Goal: Task Accomplishment & Management: Use online tool/utility

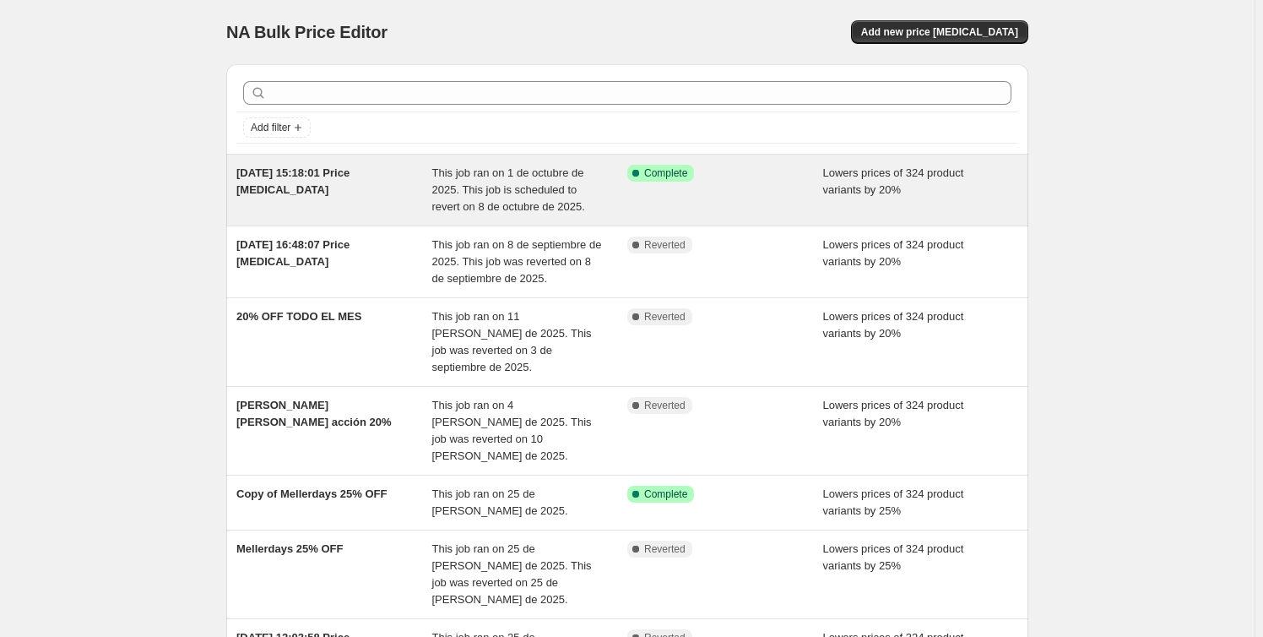
click at [457, 182] on span "This job ran on 1 de octubre de 2025. This job is scheduled to revert on 8 de o…" at bounding box center [508, 189] width 153 height 46
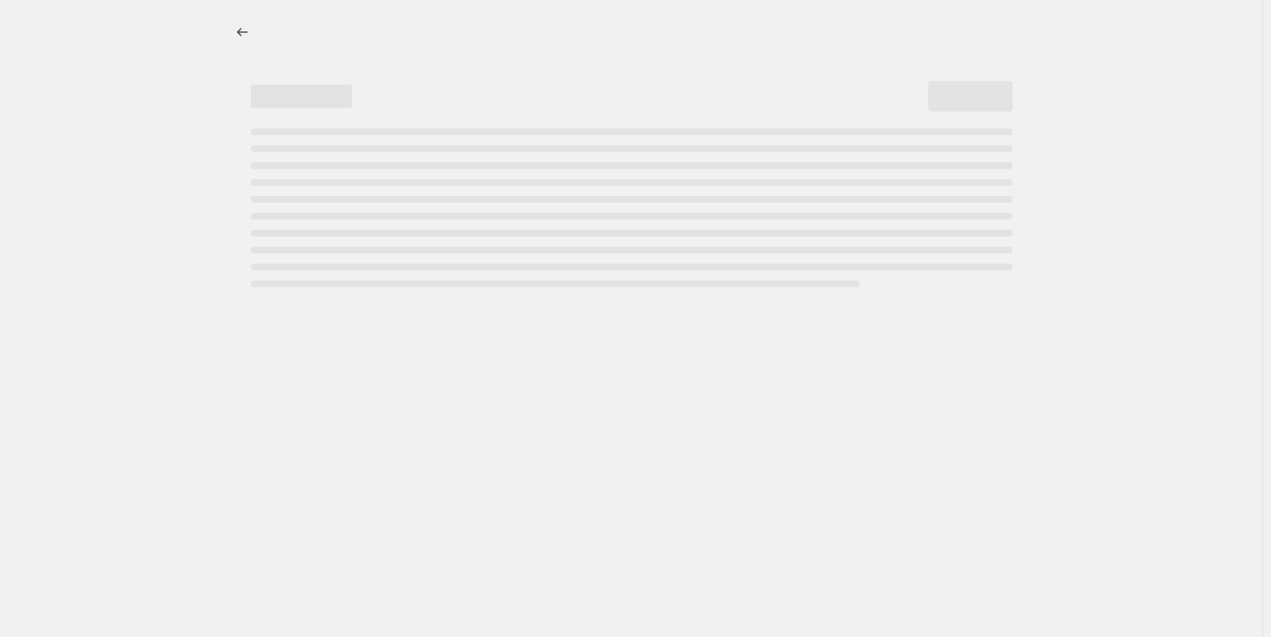
select select "percentage"
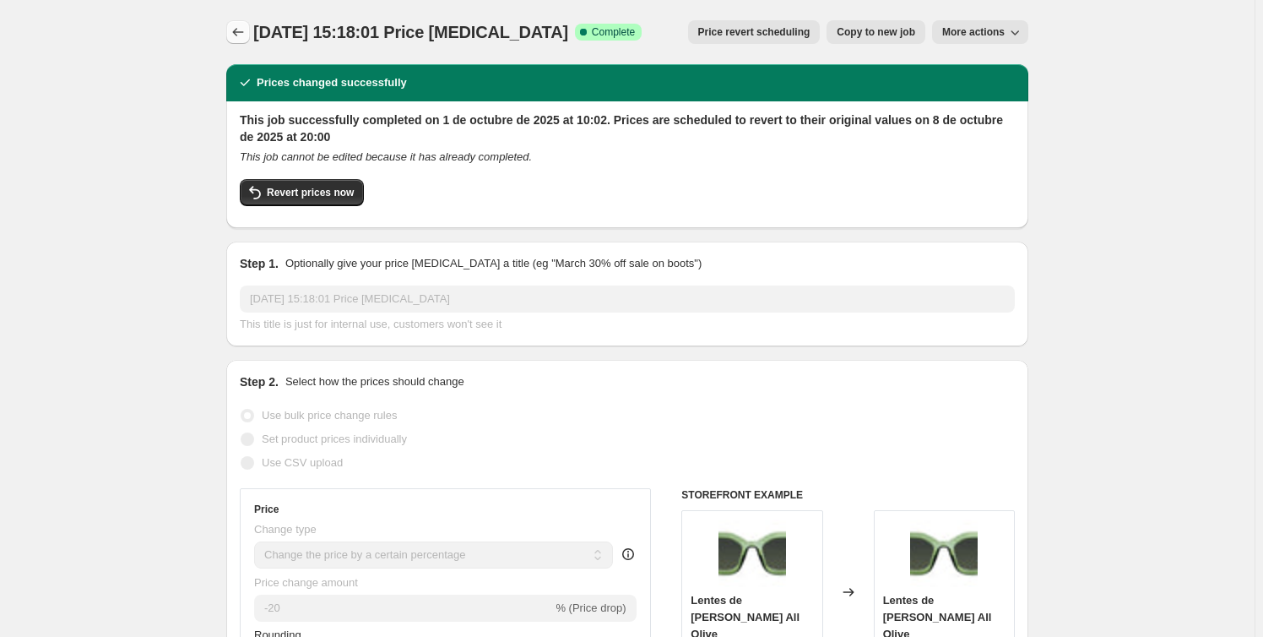
click at [247, 31] on icon "Price change jobs" at bounding box center [238, 32] width 17 height 17
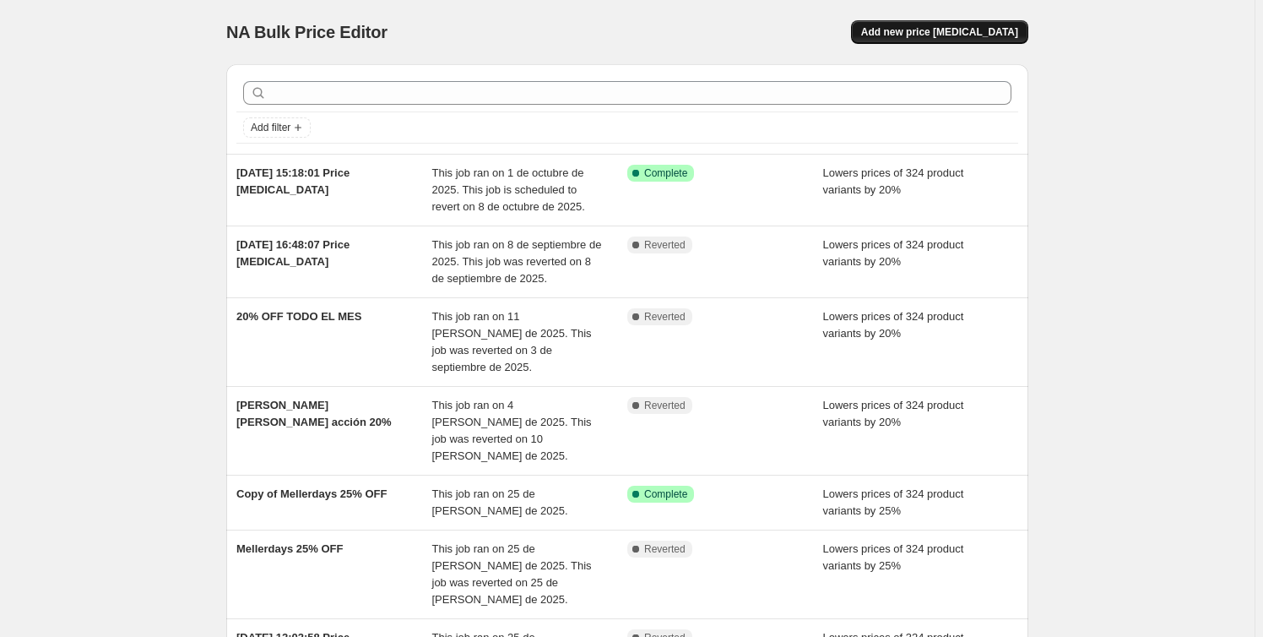
click at [972, 32] on span "Add new price change job" at bounding box center [939, 32] width 157 height 14
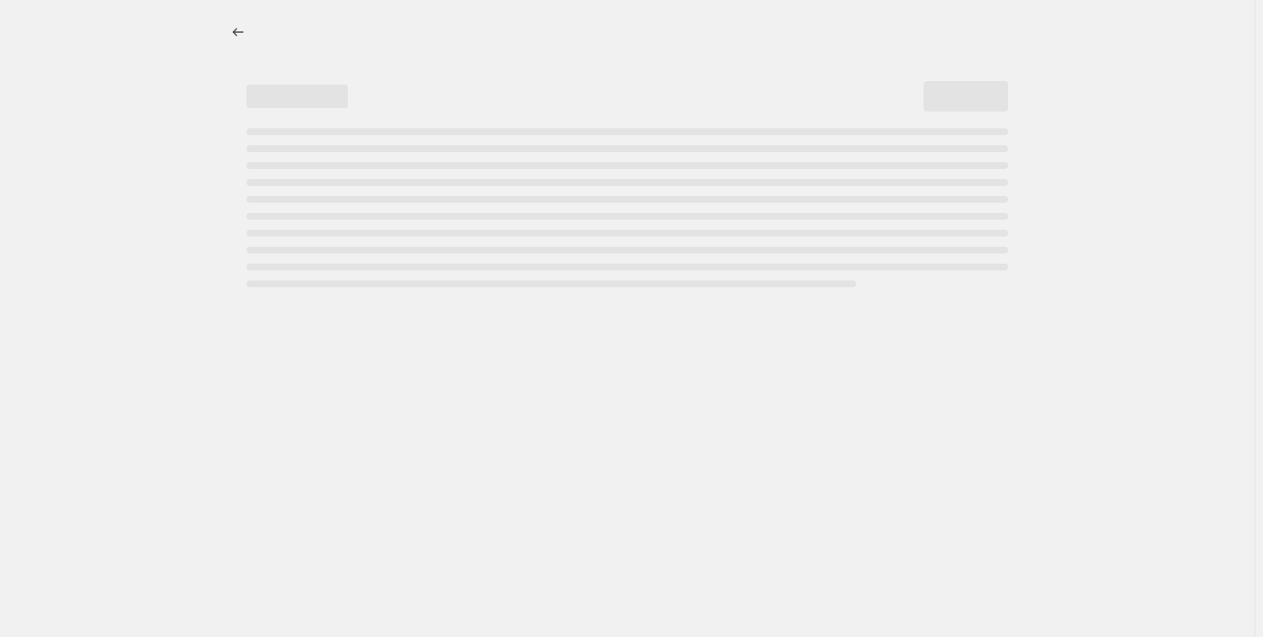
select select "percentage"
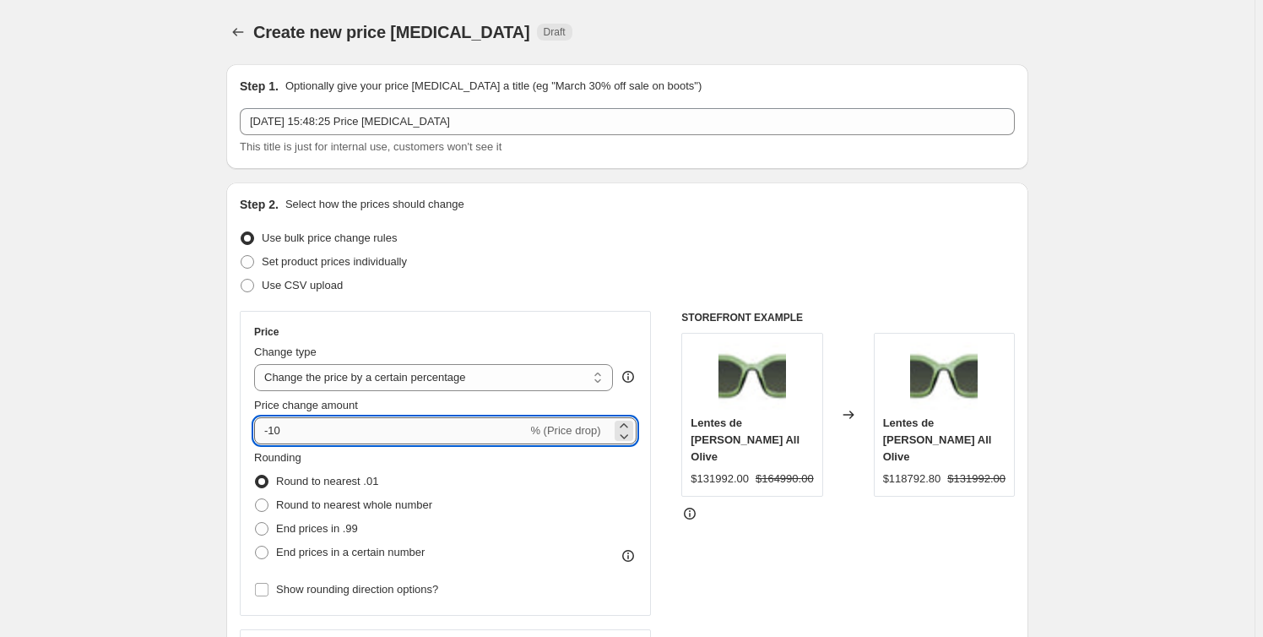
click at [296, 429] on input "-10" at bounding box center [390, 430] width 273 height 27
type input "-1"
type input "-20"
click at [285, 511] on span "Round to nearest whole number" at bounding box center [354, 504] width 156 height 13
click at [256, 499] on input "Round to nearest whole number" at bounding box center [255, 498] width 1 height 1
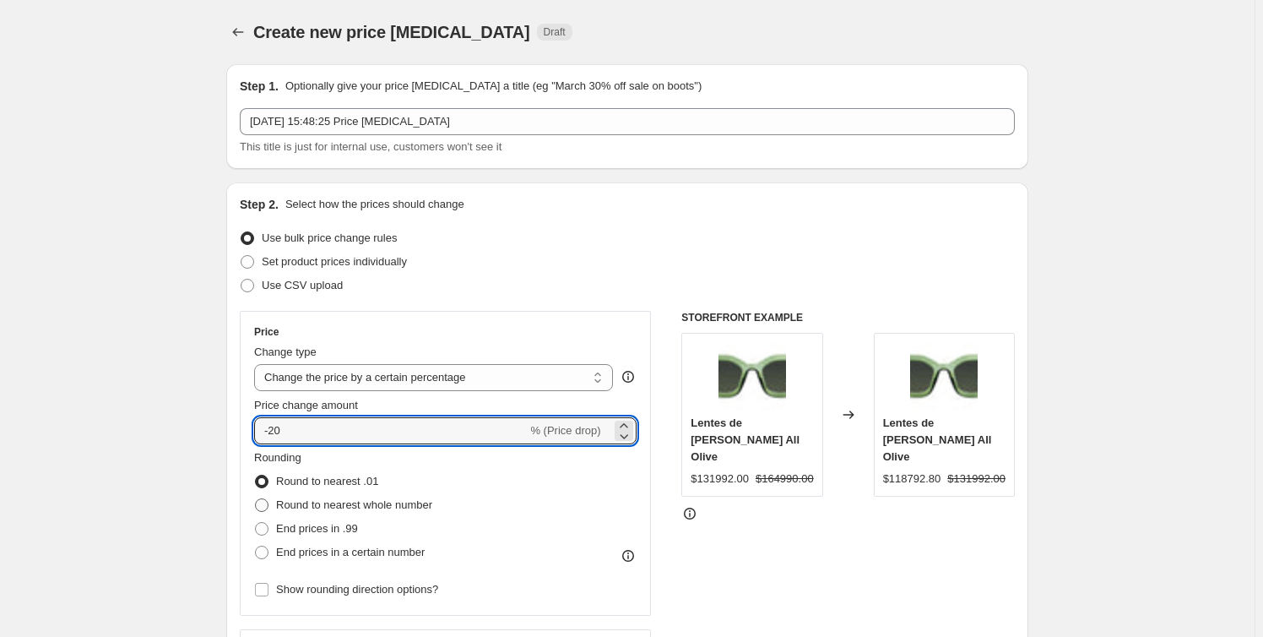
radio input "true"
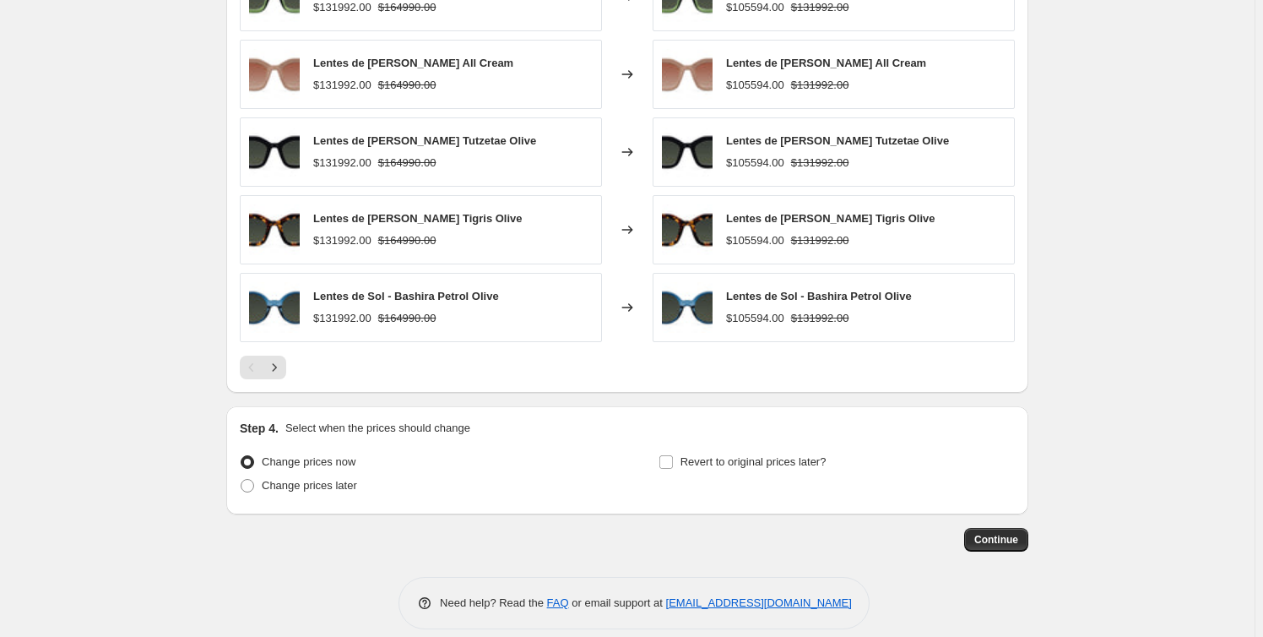
scroll to position [1051, 0]
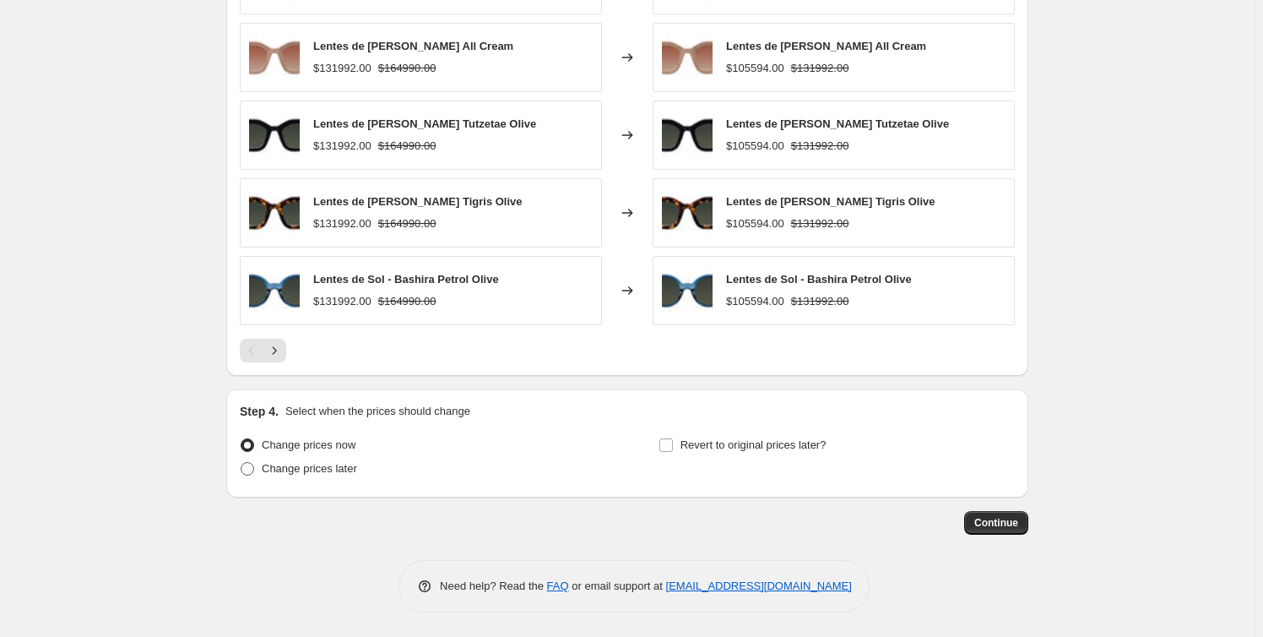
click at [334, 470] on span "Change prices later" at bounding box center [309, 468] width 95 height 13
click at [242, 463] on input "Change prices later" at bounding box center [241, 462] width 1 height 1
radio input "true"
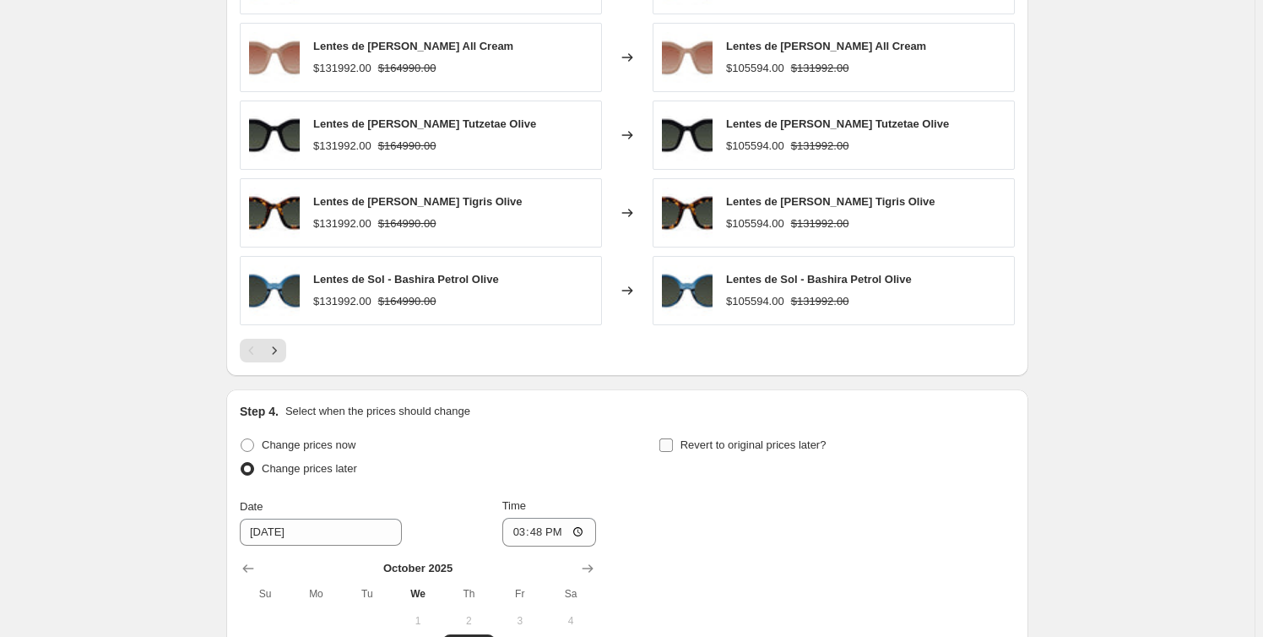
click at [692, 438] on span "Revert to original prices later?" at bounding box center [754, 444] width 146 height 13
click at [673, 438] on input "Revert to original prices later?" at bounding box center [667, 445] width 14 height 14
checkbox input "true"
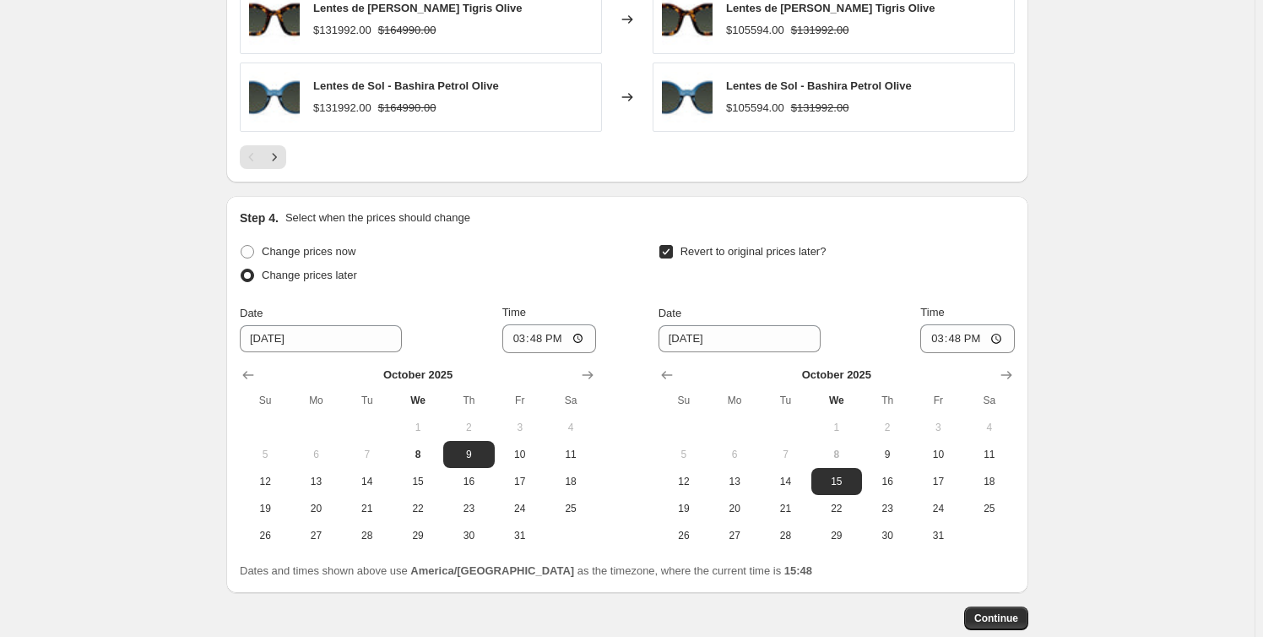
scroll to position [1339, 0]
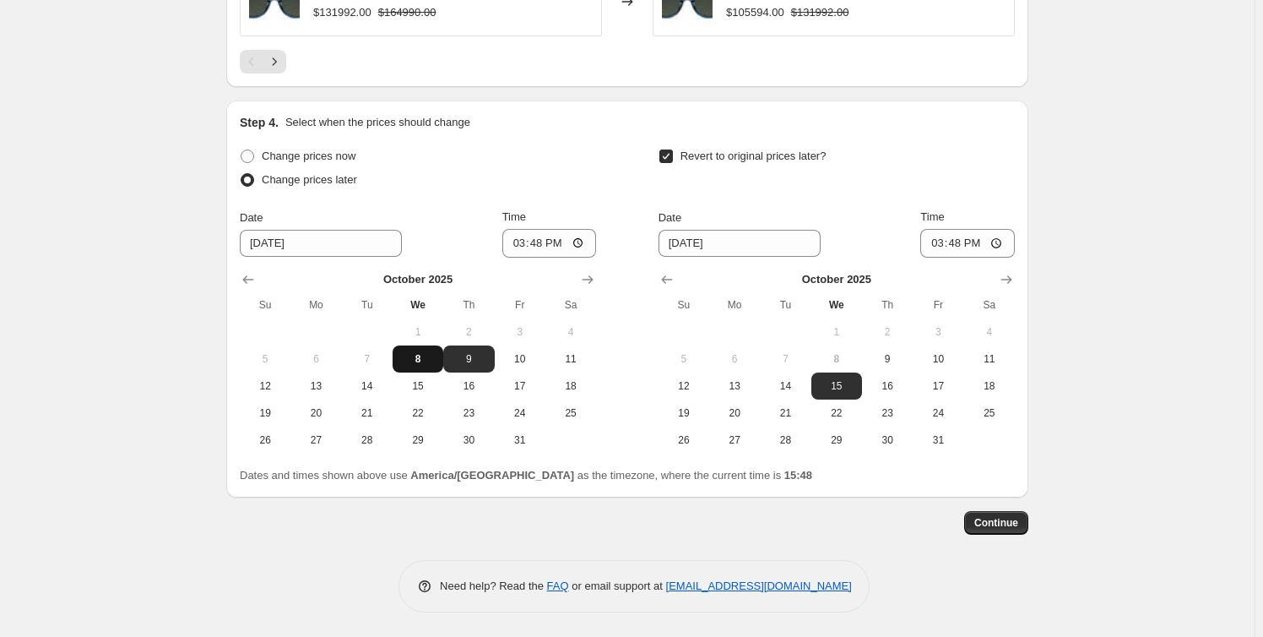
click at [433, 353] on span "8" at bounding box center [417, 359] width 37 height 14
click at [465, 361] on span "9" at bounding box center [468, 359] width 37 height 14
click at [417, 353] on span "8" at bounding box center [417, 359] width 37 height 14
type input "10/8/2025"
click at [541, 242] on input "15:48" at bounding box center [550, 243] width 95 height 29
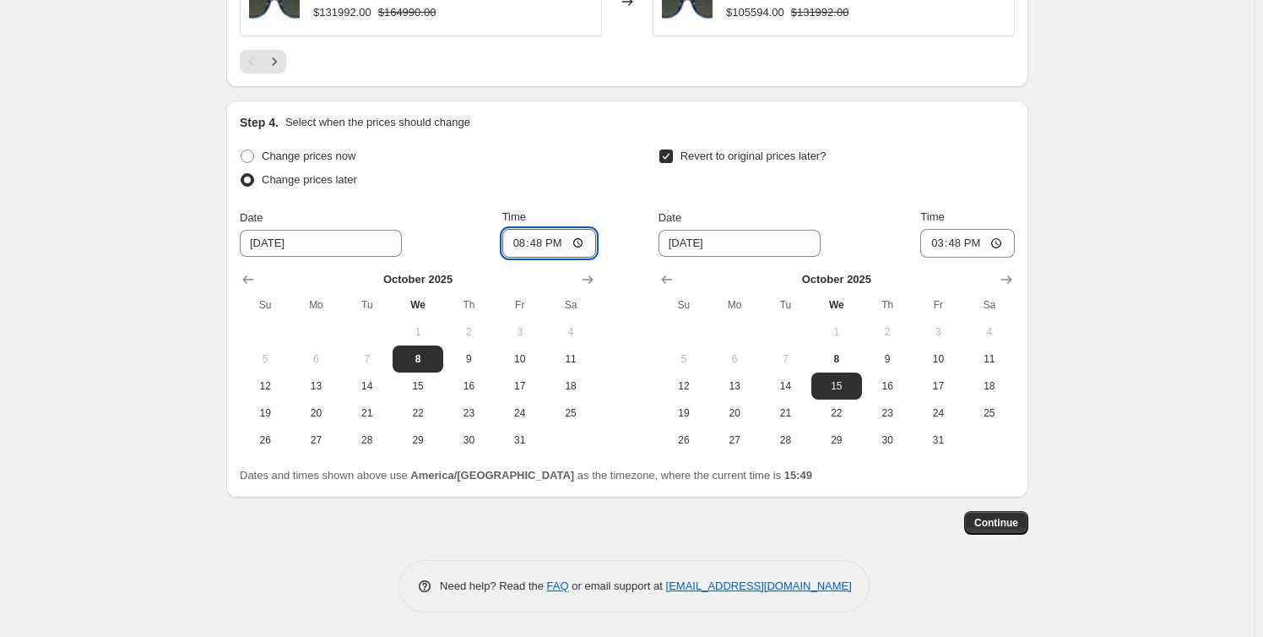
type input "20:00"
click at [566, 190] on div "Change prices later" at bounding box center [418, 180] width 356 height 24
click at [876, 356] on span "9" at bounding box center [887, 359] width 37 height 14
type input "10/9/2025"
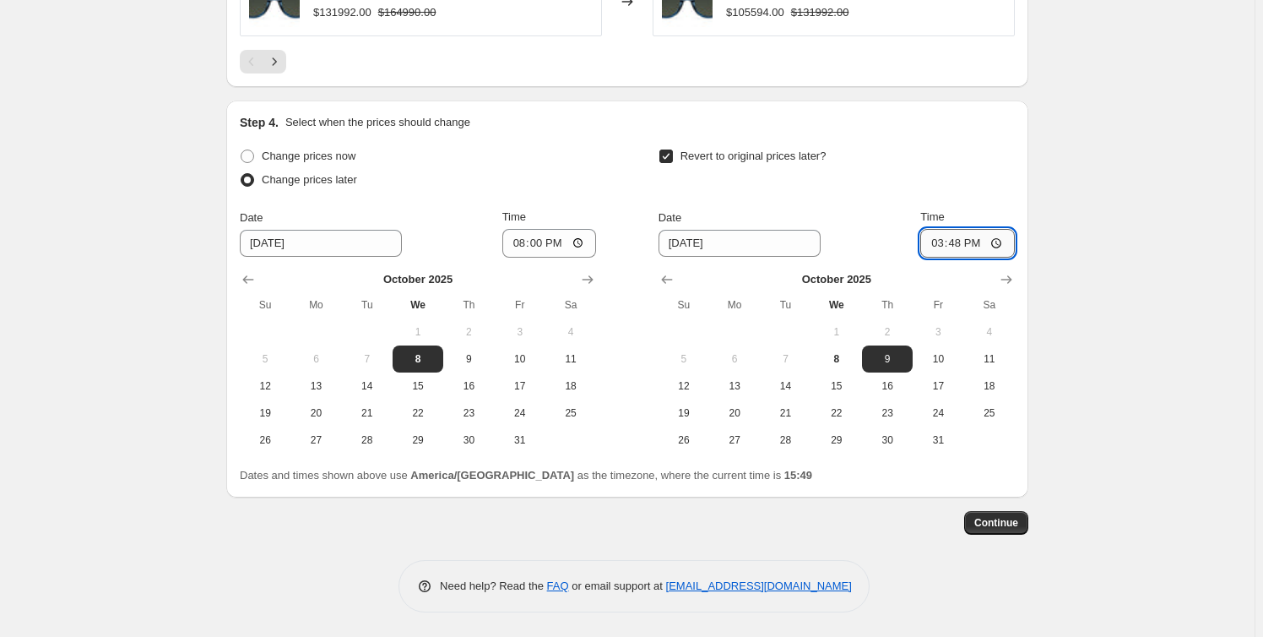
click at [955, 242] on input "15:48" at bounding box center [968, 243] width 95 height 29
type input "09:00"
click at [971, 184] on div "Revert to original prices later?" at bounding box center [837, 169] width 356 height 51
click at [1013, 520] on span "Continue" at bounding box center [997, 523] width 44 height 14
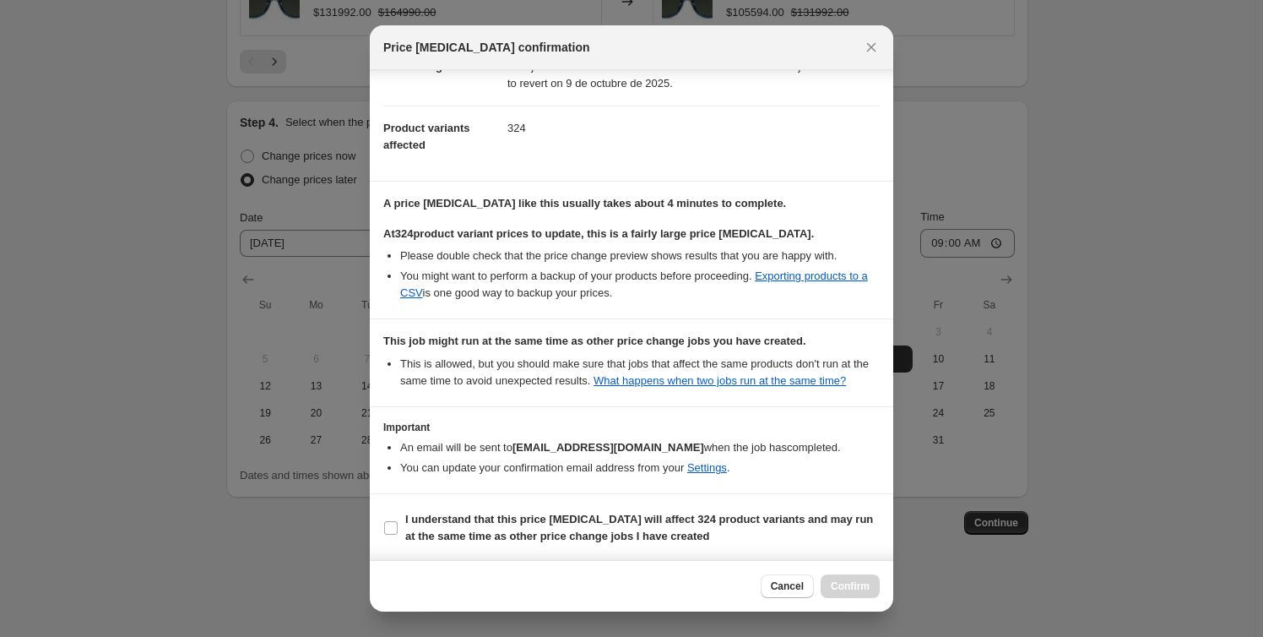
scroll to position [163, 0]
click at [399, 524] on label "I understand that this price change job will affect 324 product variants and ma…" at bounding box center [631, 527] width 497 height 41
click at [398, 524] on input "I understand that this price change job will affect 324 product variants and ma…" at bounding box center [391, 527] width 14 height 14
checkbox input "true"
click at [858, 585] on span "Confirm" at bounding box center [850, 586] width 39 height 14
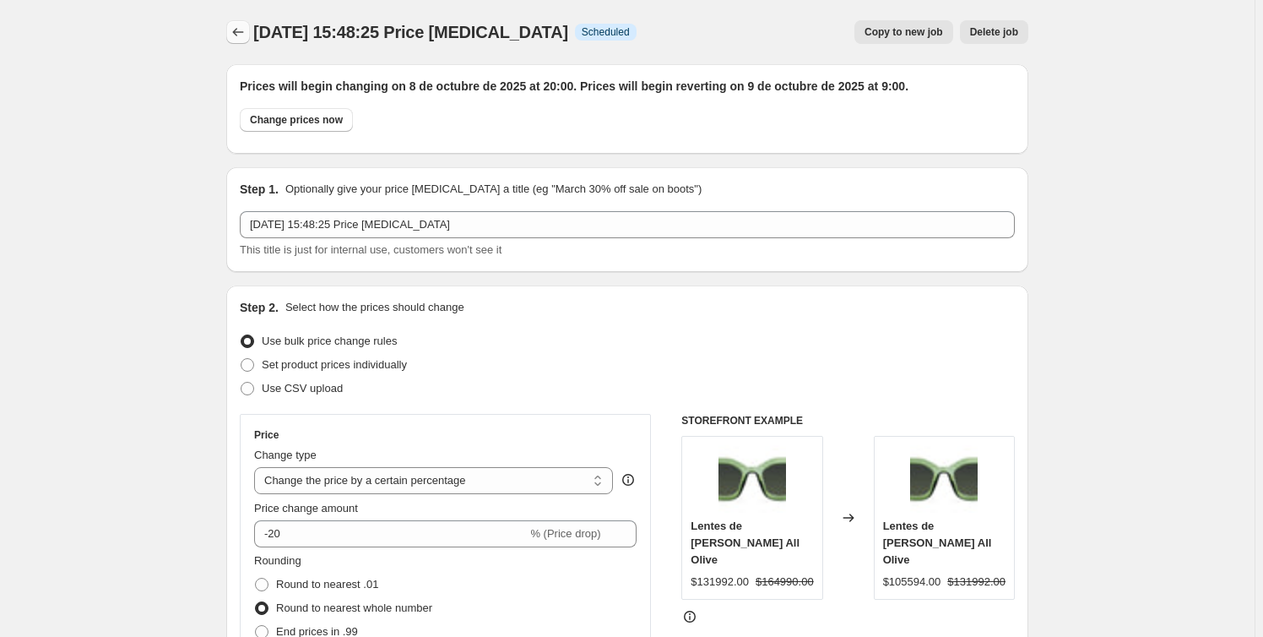
click at [236, 34] on icon "Price change jobs" at bounding box center [238, 32] width 17 height 17
